Goal: Transaction & Acquisition: Purchase product/service

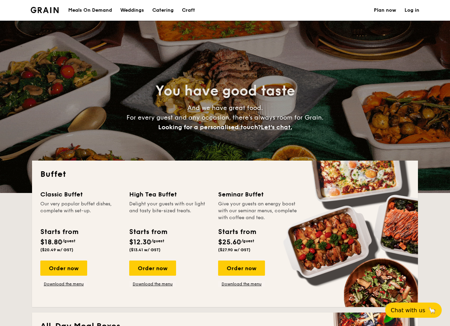
select select
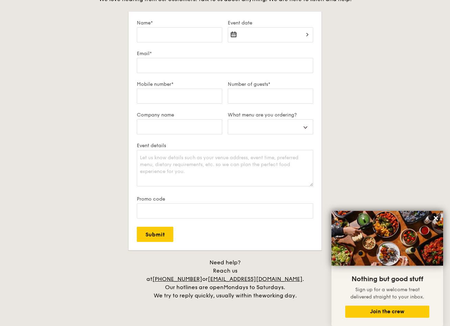
scroll to position [1034, 0]
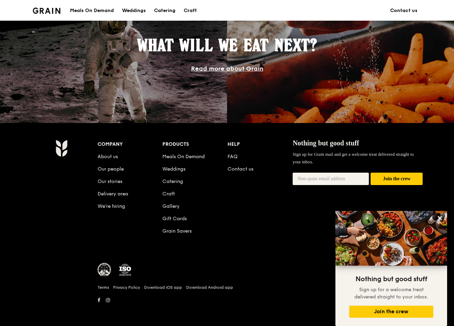
scroll to position [613, 0]
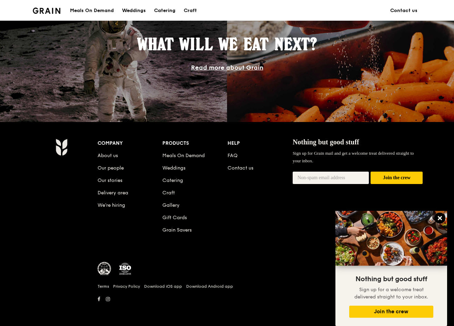
click at [440, 219] on icon at bounding box center [440, 218] width 4 height 4
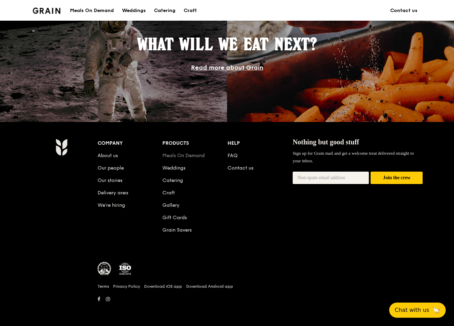
click at [180, 155] on link "Meals On Demand" at bounding box center [183, 156] width 42 height 6
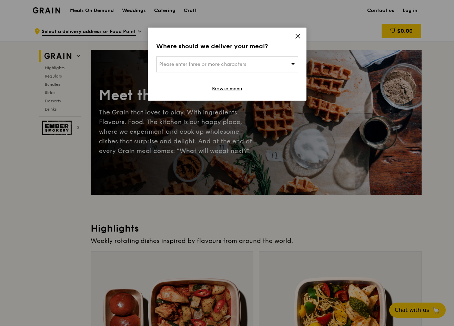
click at [264, 64] on div "Please enter three or more characters" at bounding box center [227, 65] width 142 height 16
click at [298, 36] on icon at bounding box center [298, 36] width 4 height 4
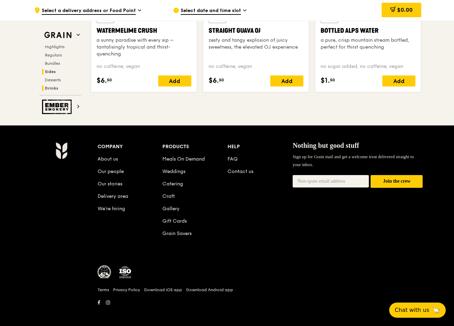
scroll to position [2837, 0]
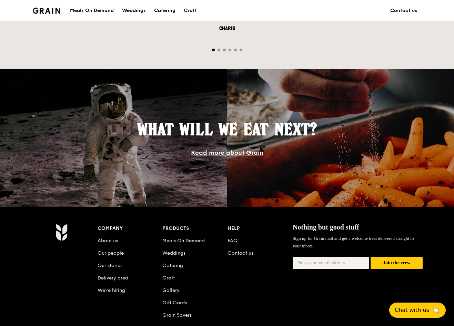
scroll to position [594, 0]
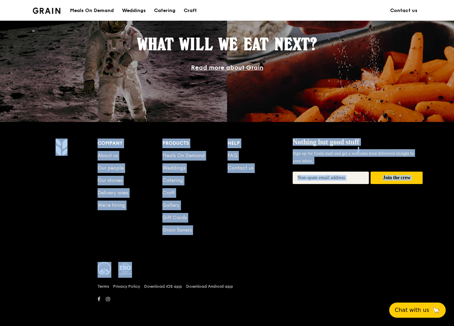
drag, startPoint x: 218, startPoint y: 269, endPoint x: 3, endPoint y: 228, distance: 219.3
click at [2, 230] on div "Company About us Our people Our stories Delivery area We’re hiring Products Mea…" at bounding box center [227, 224] width 454 height 204
drag, startPoint x: 3, startPoint y: 228, endPoint x: 305, endPoint y: 263, distance: 304.6
click at [305, 263] on div at bounding box center [260, 272] width 325 height 20
click at [320, 275] on div at bounding box center [260, 272] width 325 height 20
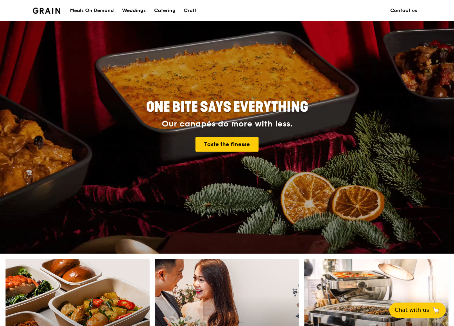
scroll to position [0, 0]
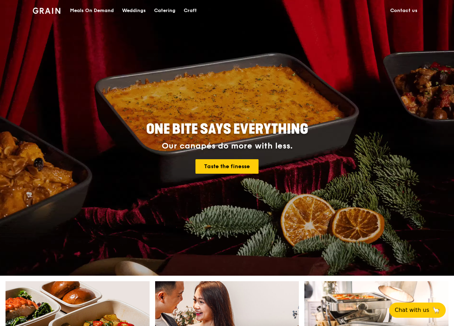
click at [186, 9] on div "Craft" at bounding box center [190, 10] width 13 height 21
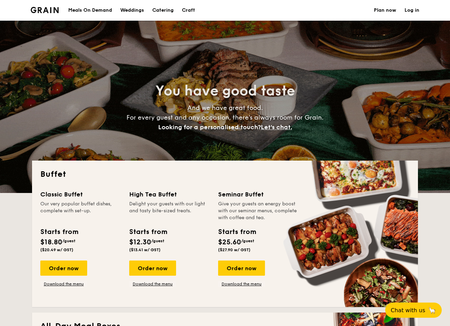
select select
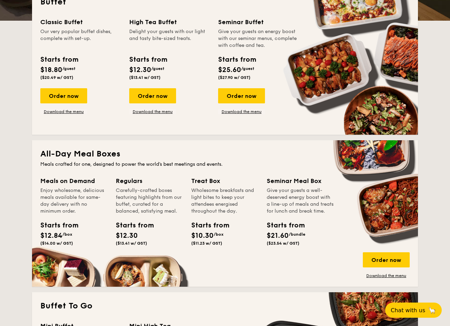
scroll to position [103, 0]
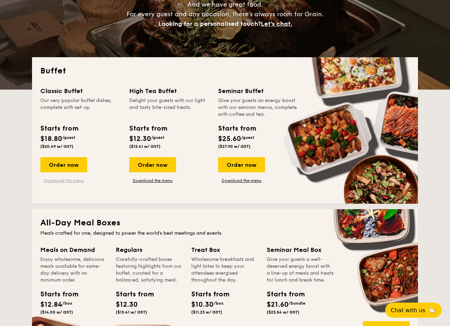
click at [75, 180] on link "Download the menu" at bounding box center [63, 181] width 47 height 6
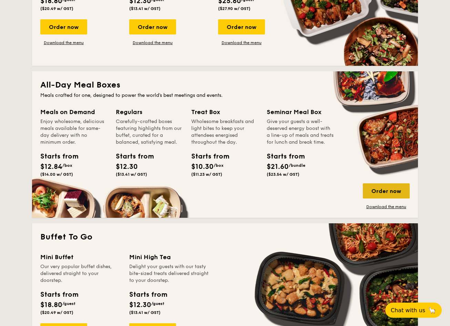
click at [375, 189] on div "Order now" at bounding box center [386, 190] width 47 height 15
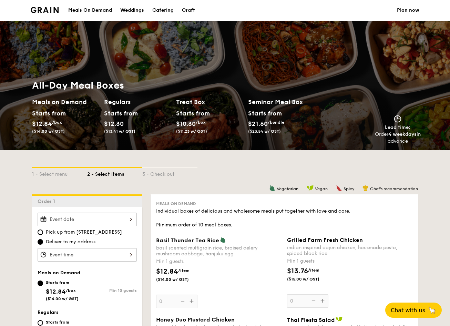
click at [184, 177] on div "3 - Check out" at bounding box center [169, 173] width 55 height 10
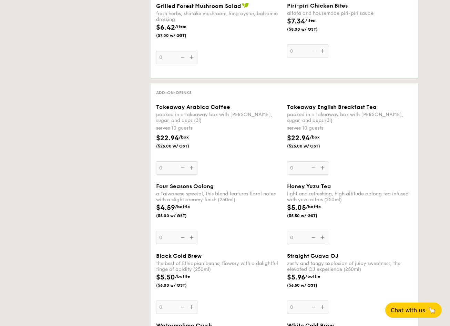
select select
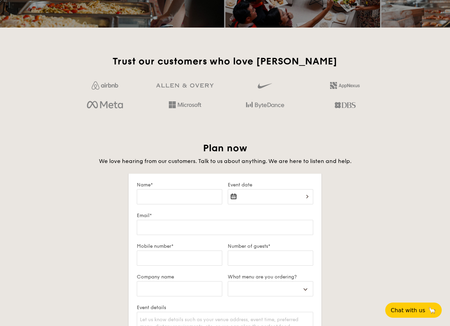
scroll to position [1119, 0]
